Goal: Task Accomplishment & Management: Manage account settings

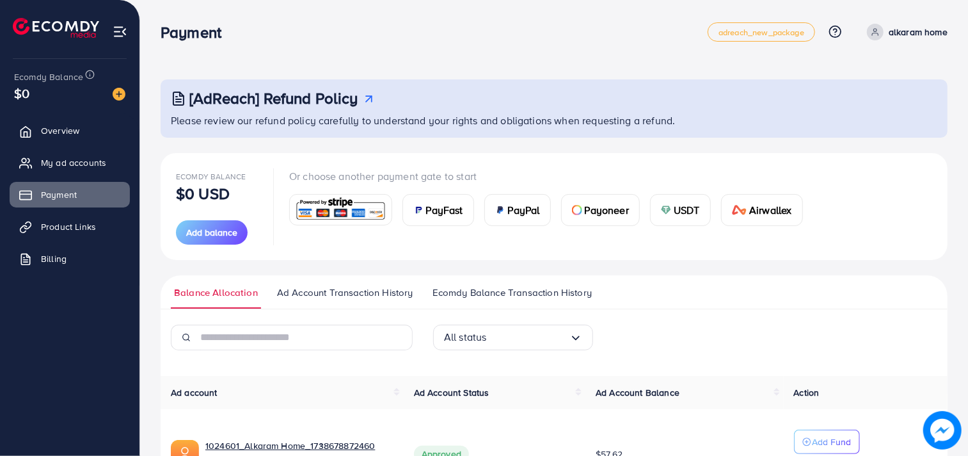
scroll to position [97, 0]
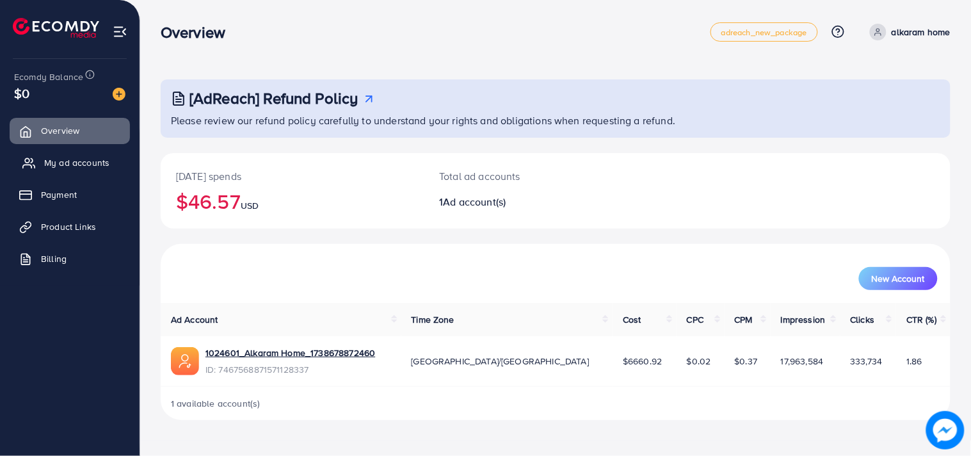
click at [74, 150] on link "My ad accounts" at bounding box center [70, 163] width 120 height 26
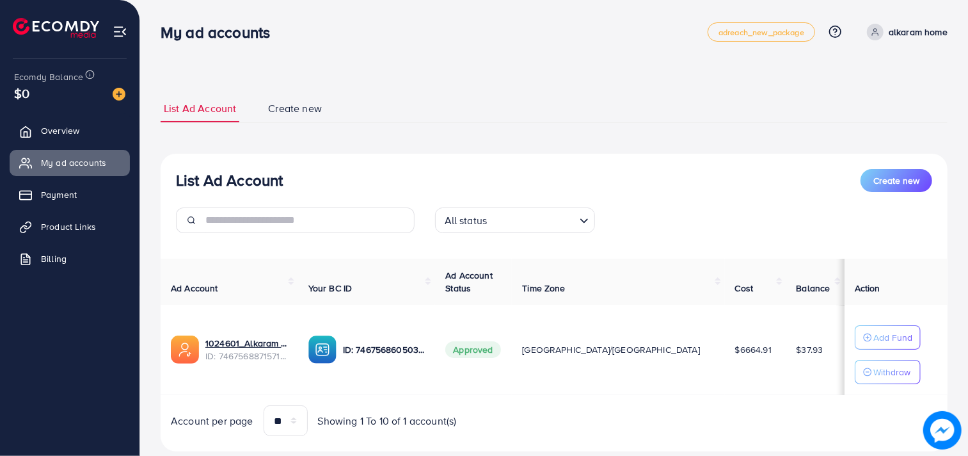
scroll to position [32, 0]
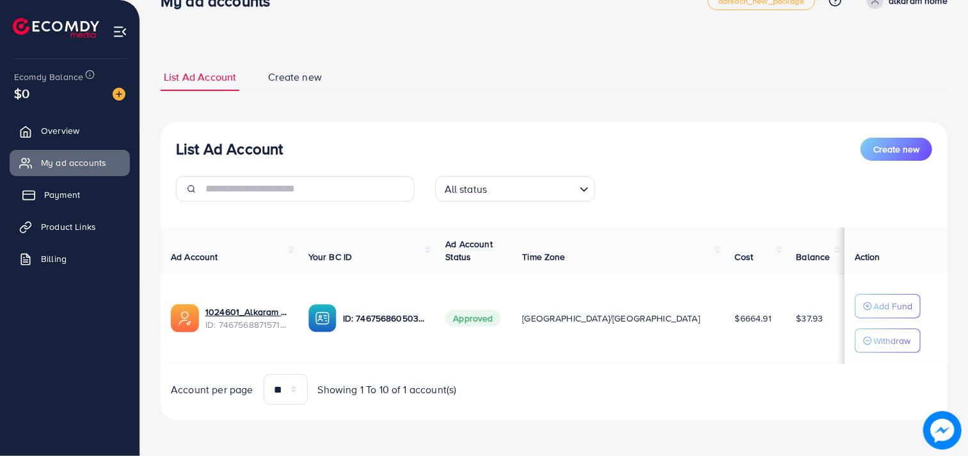
click at [102, 200] on link "Payment" at bounding box center [70, 195] width 120 height 26
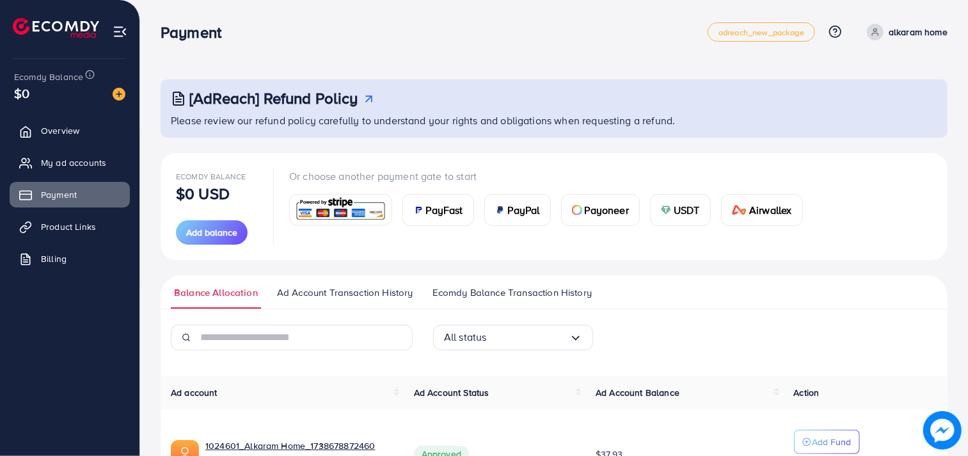
scroll to position [97, 0]
